Goal: Task Accomplishment & Management: Manage account settings

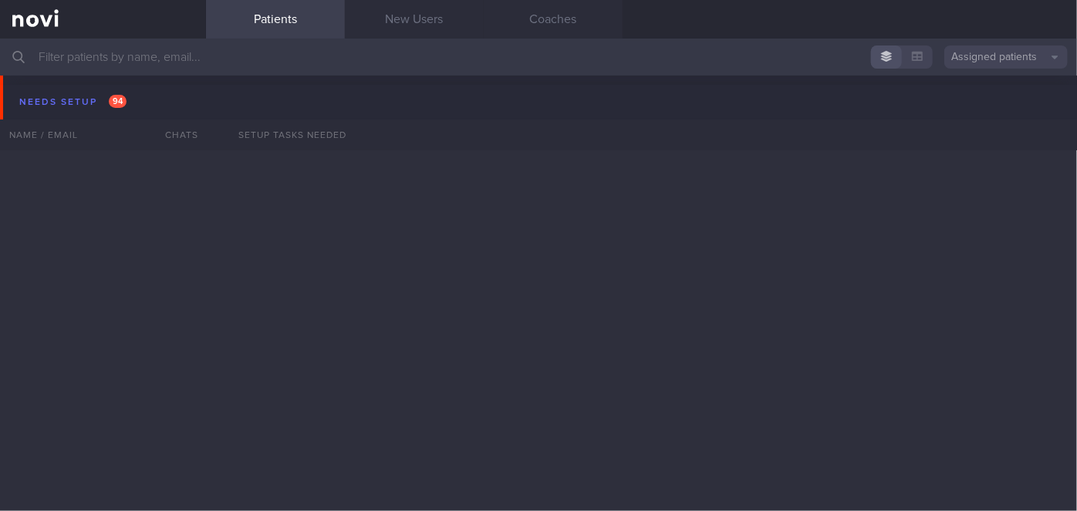
scroll to position [5994, 0]
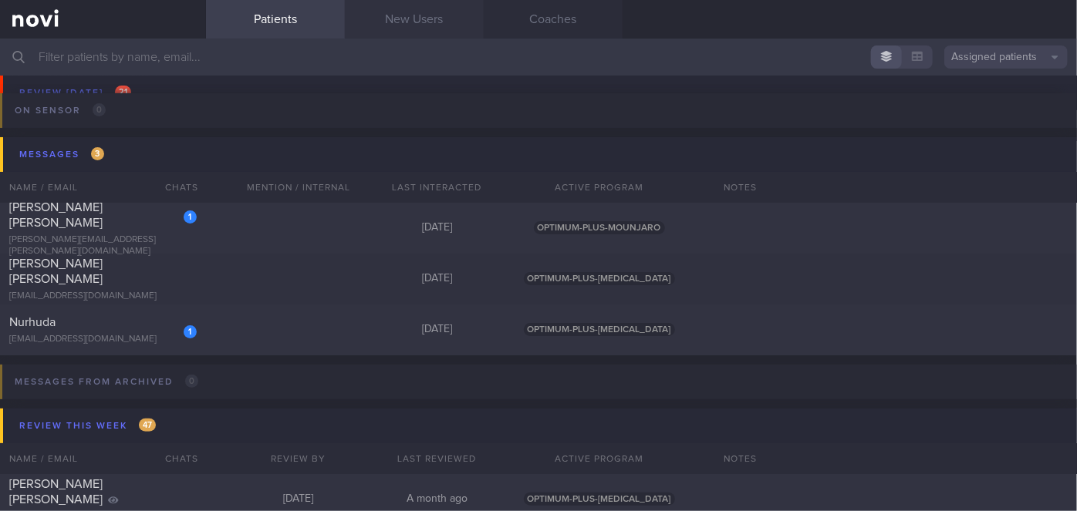
click at [414, 30] on link "New Users" at bounding box center [414, 19] width 139 height 39
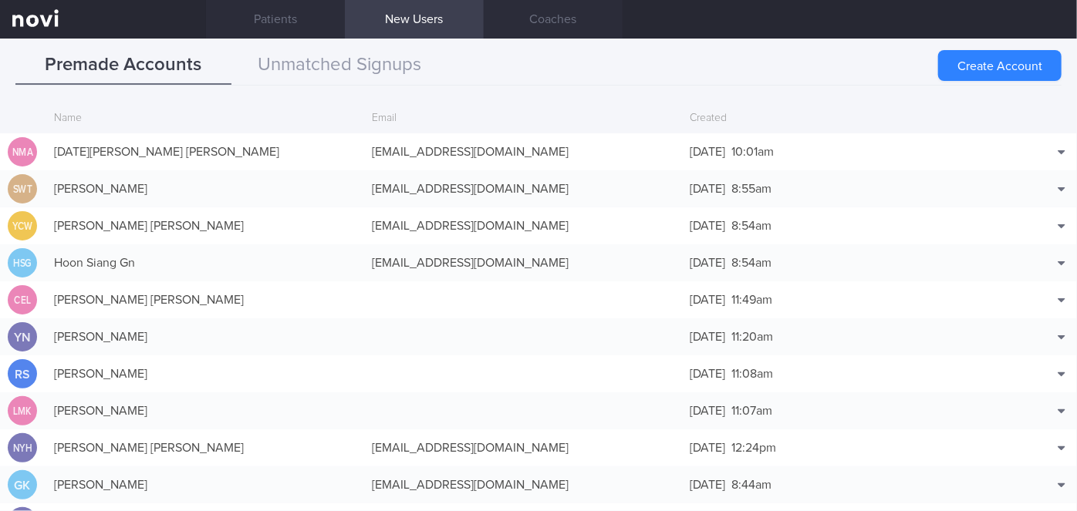
click at [408, 19] on link "New Users" at bounding box center [414, 19] width 139 height 39
drag, startPoint x: 346, startPoint y: 63, endPoint x: 92, endPoint y: 4, distance: 261.3
click at [346, 63] on button "Unmatched Signups" at bounding box center [339, 65] width 216 height 39
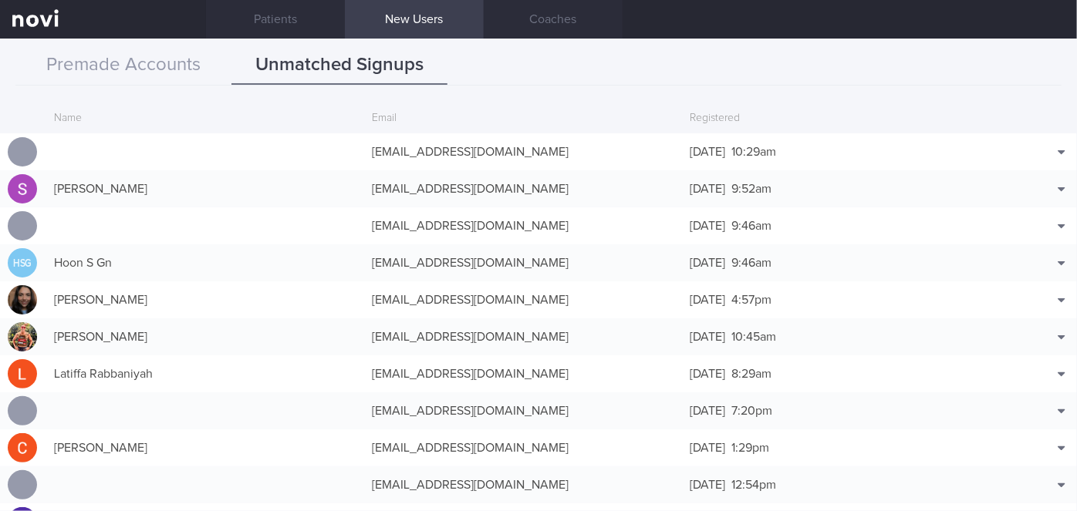
scroll to position [37, 0]
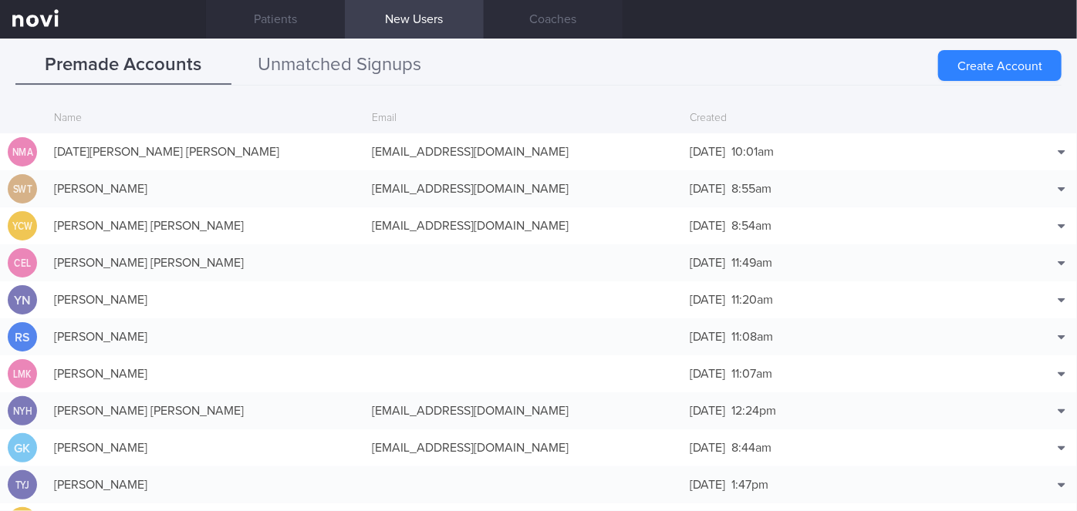
click at [359, 70] on button "Unmatched Signups" at bounding box center [339, 65] width 216 height 39
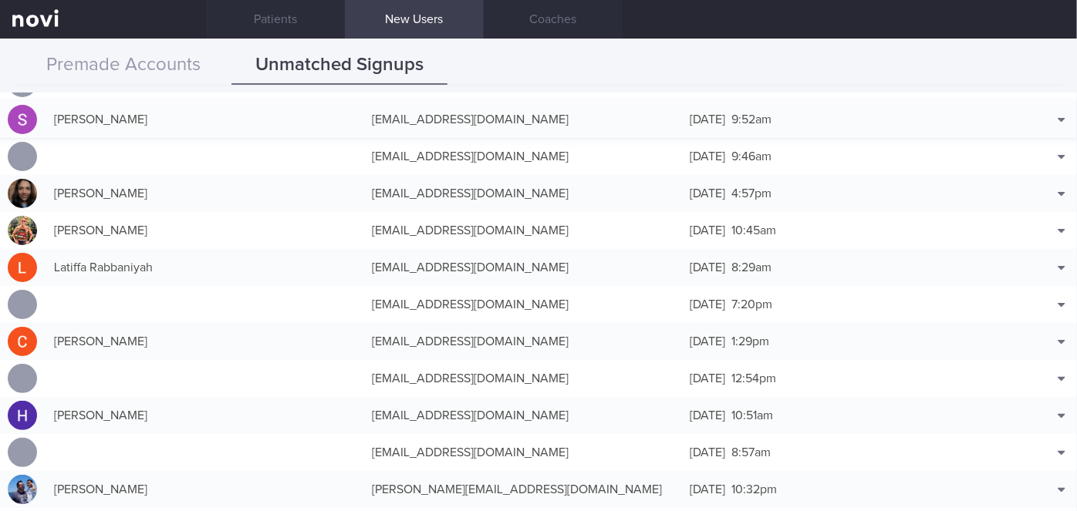
scroll to position [69, 0]
click at [184, 63] on button "Premade Accounts" at bounding box center [123, 65] width 216 height 39
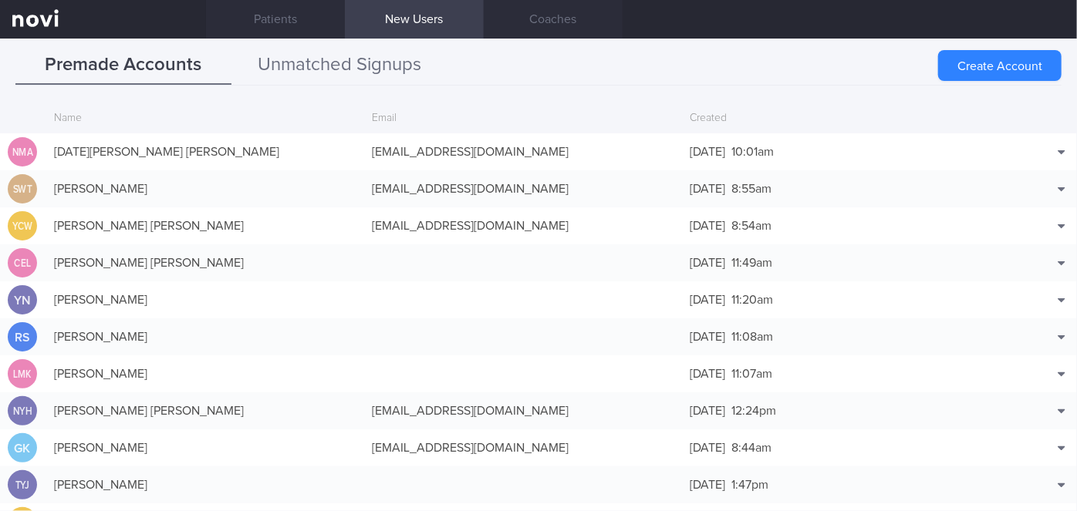
click at [339, 62] on button "Unmatched Signups" at bounding box center [339, 65] width 216 height 39
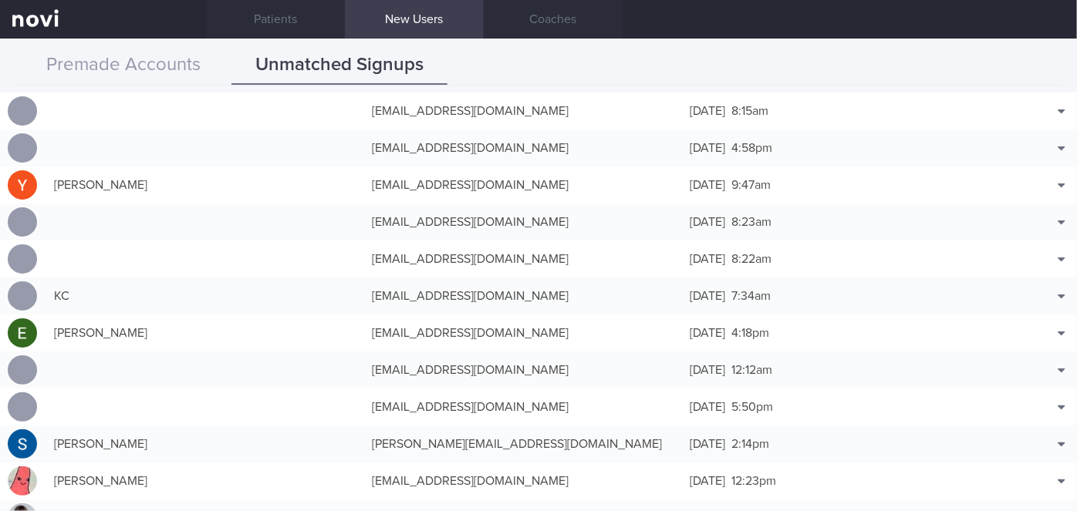
scroll to position [3715, 0]
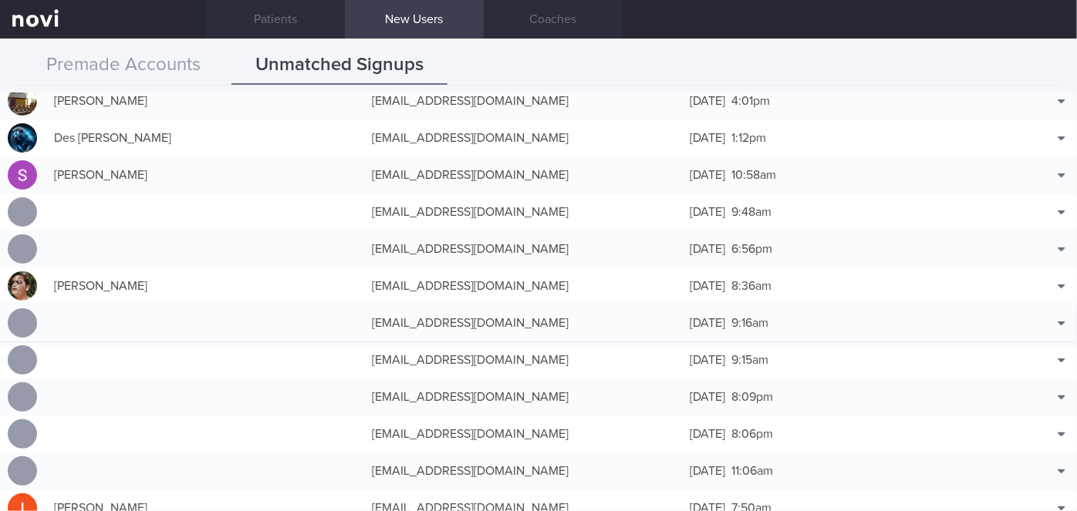
click at [1024, 339] on button "Match with..." at bounding box center [1021, 346] width 101 height 23
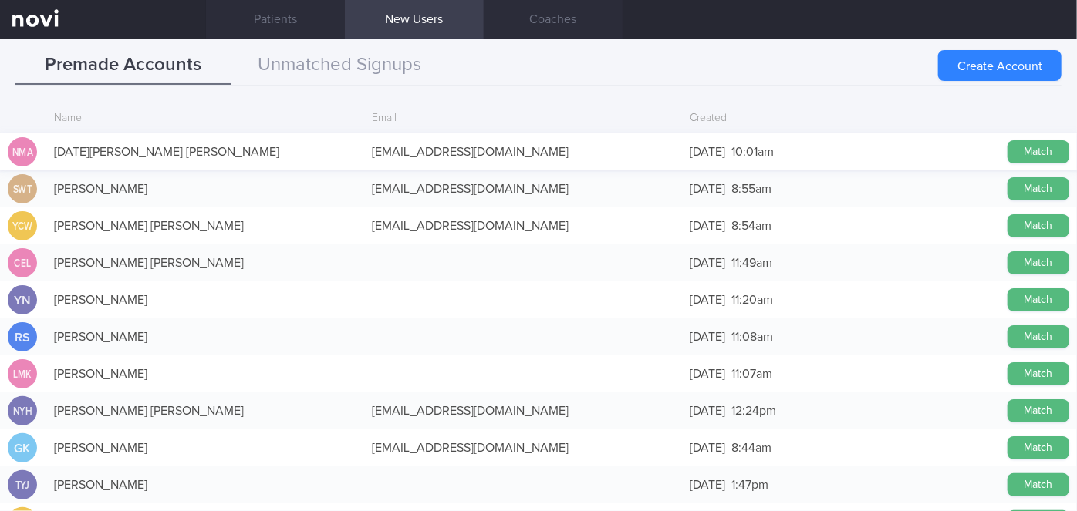
drag, startPoint x: 1022, startPoint y: 152, endPoint x: 602, endPoint y: 135, distance: 419.9
click at [1020, 152] on button "Match" at bounding box center [1038, 151] width 62 height 23
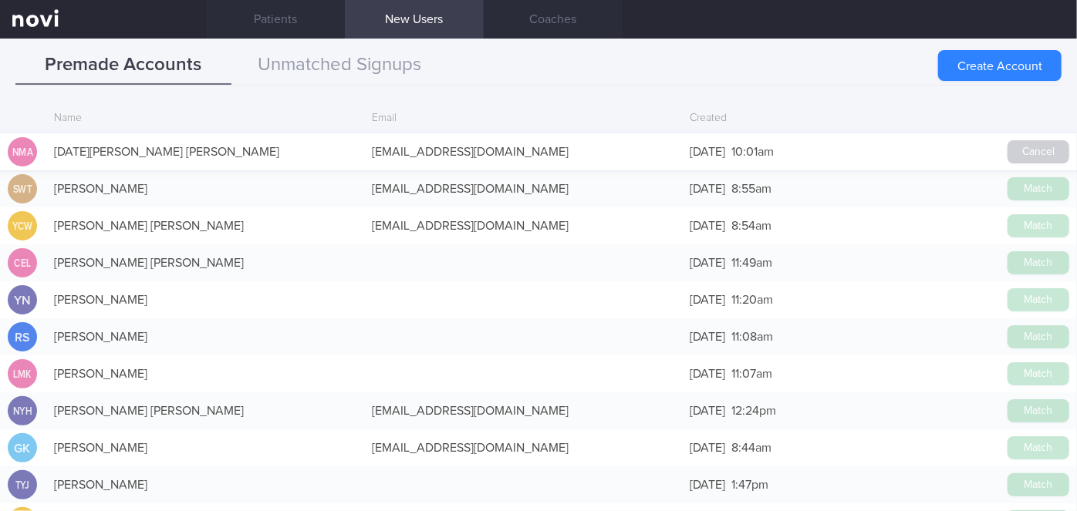
scroll to position [3712, 0]
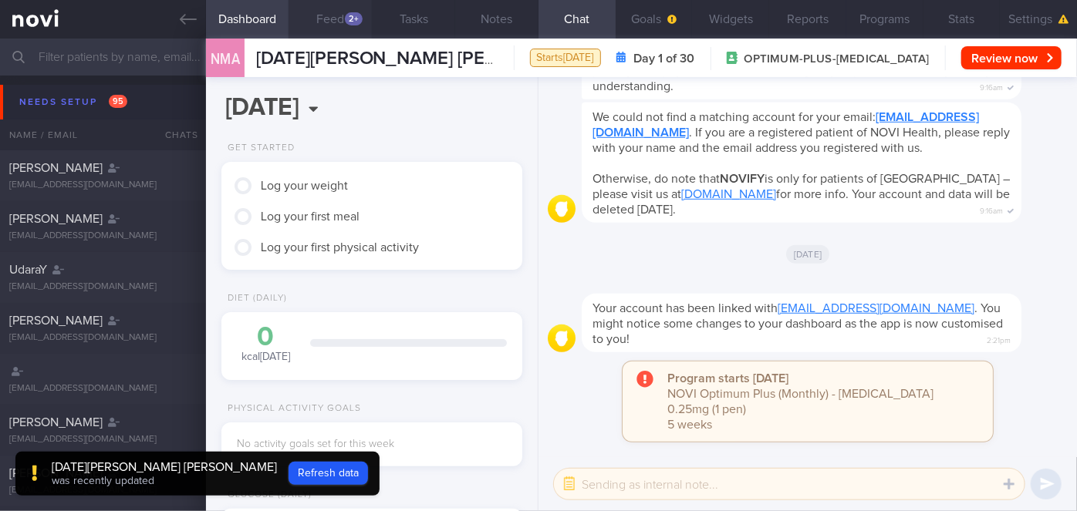
click at [348, 25] on button "Feed 2+" at bounding box center [329, 19] width 83 height 39
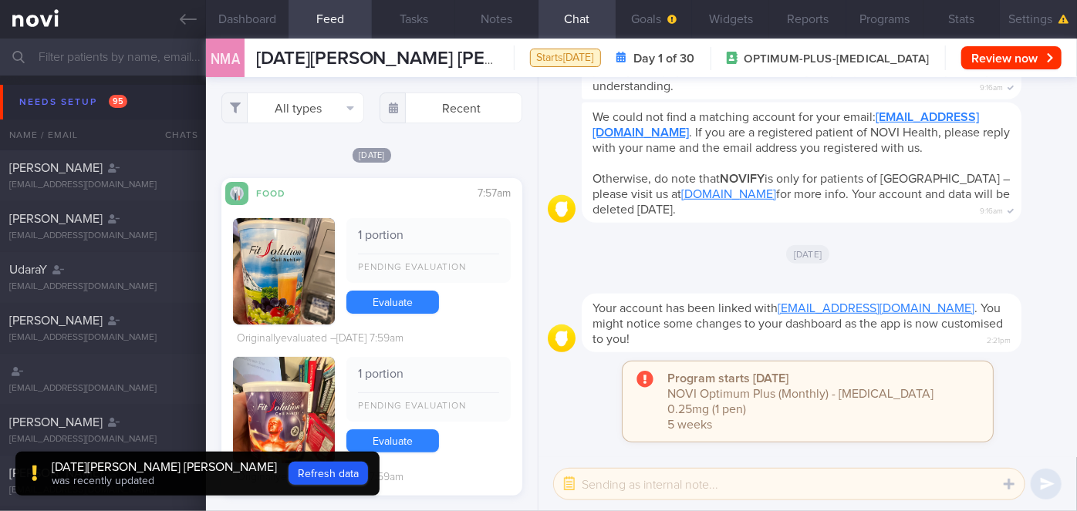
click at [1029, 17] on button "Settings" at bounding box center [1037, 19] width 77 height 39
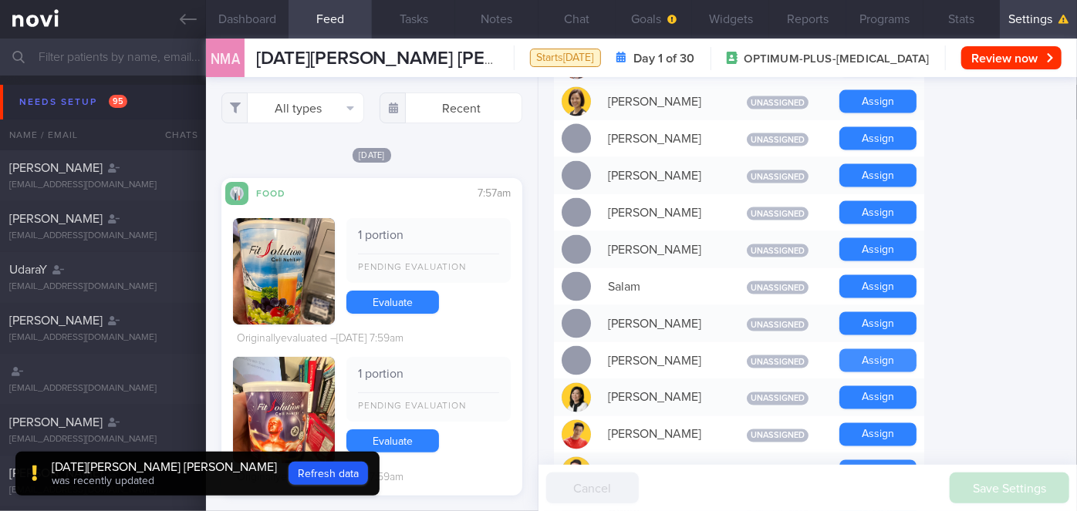
scroll to position [1191, 0]
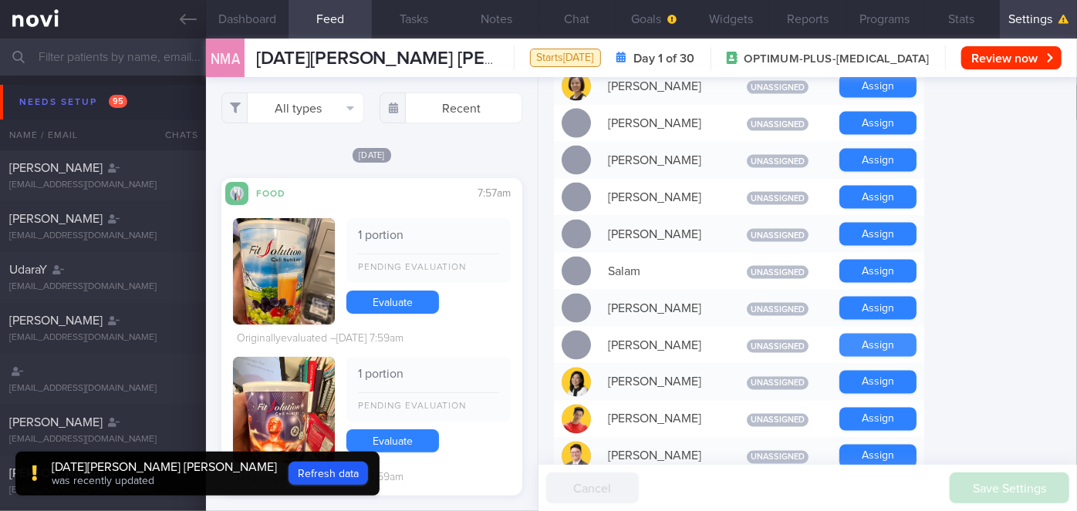
click at [881, 334] on button "Assign" at bounding box center [877, 345] width 77 height 23
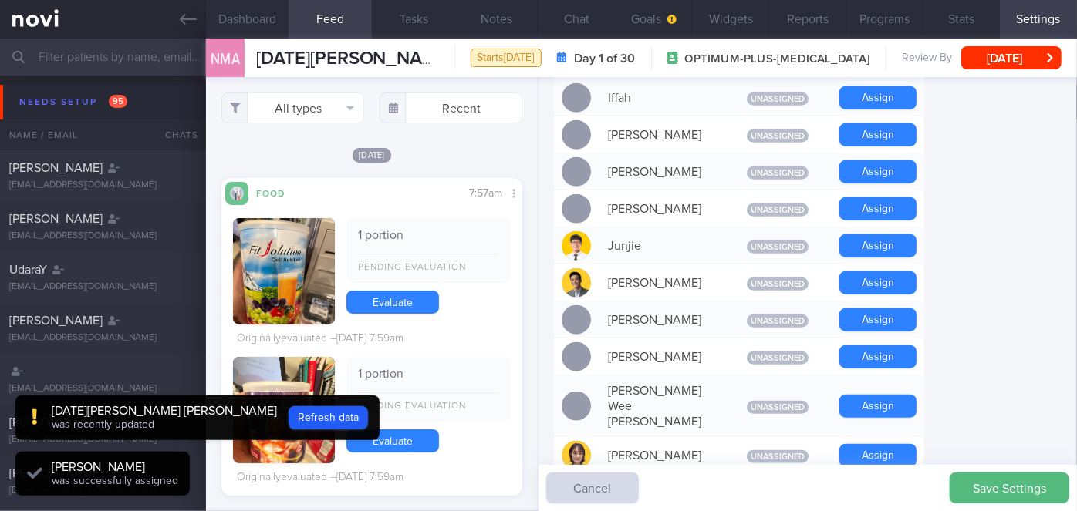
scroll to position [719, 0]
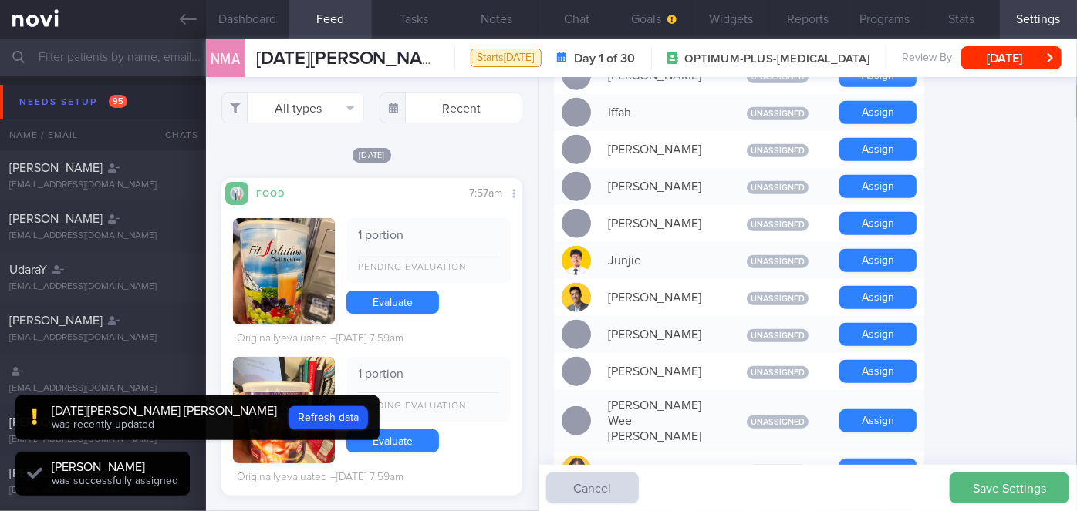
click at [874, 249] on button "Assign" at bounding box center [877, 260] width 77 height 23
click at [575, 13] on button "Chat" at bounding box center [576, 19] width 77 height 39
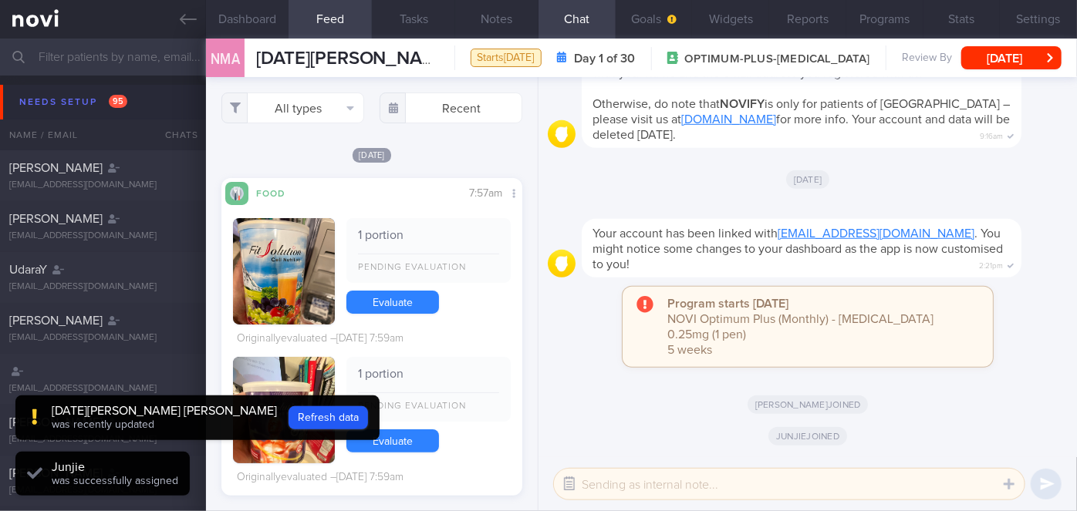
click at [571, 479] on button "button" at bounding box center [569, 484] width 28 height 28
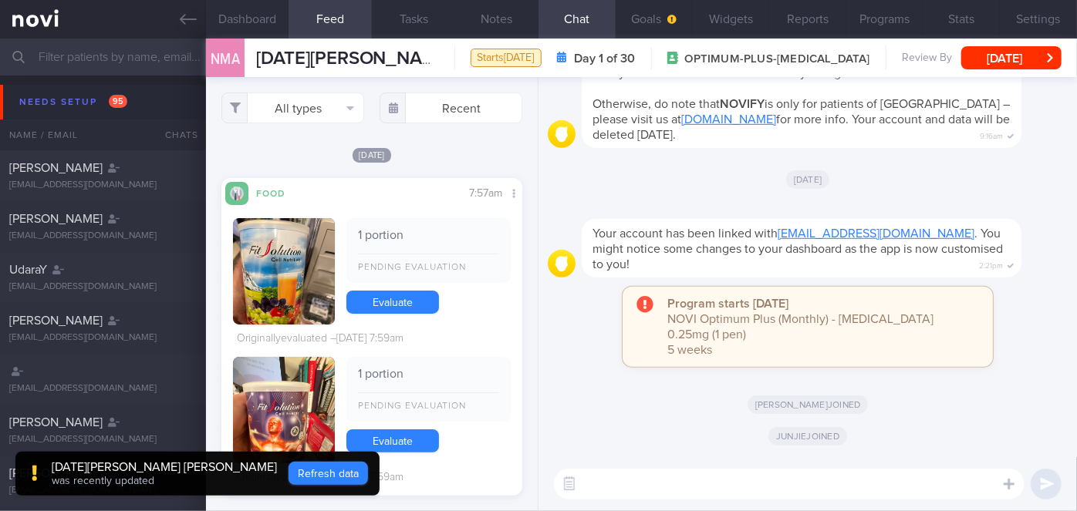
click at [288, 469] on button "Refresh data" at bounding box center [327, 473] width 79 height 23
type input "e13b9d50c6006c18273100014ef43d00"
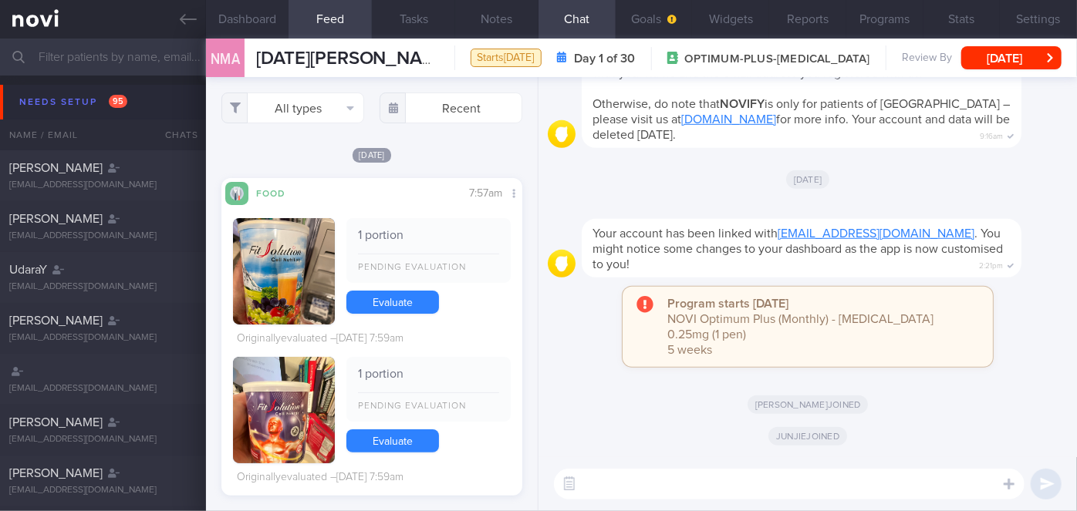
scroll to position [134, 269]
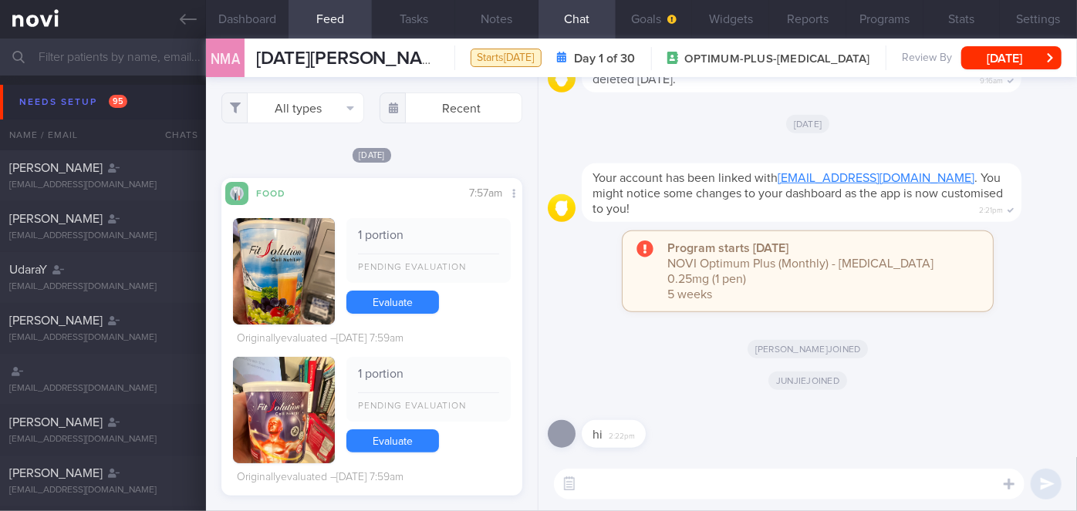
click at [614, 488] on textarea at bounding box center [789, 484] width 470 height 31
type textarea "Hi"
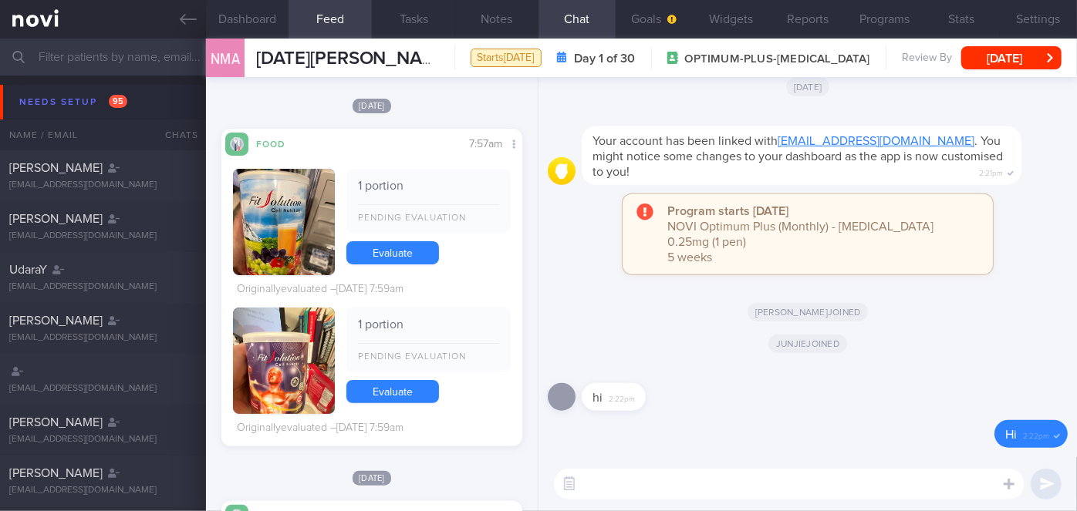
scroll to position [0, 0]
